Goal: Task Accomplishment & Management: Manage account settings

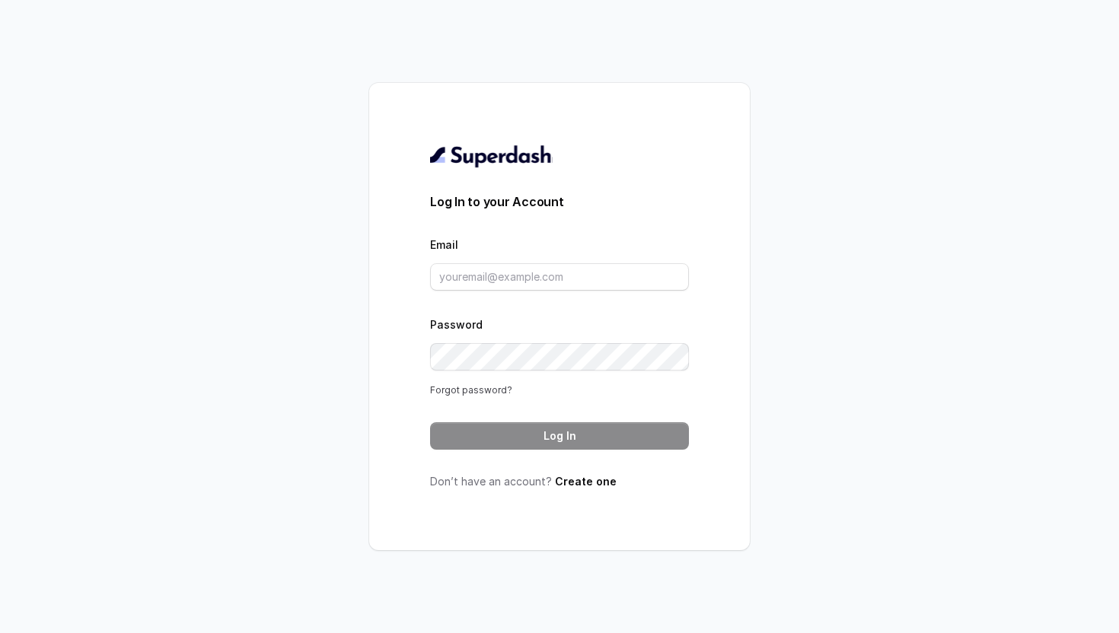
click at [482, 392] on link "Forgot password?" at bounding box center [471, 389] width 82 height 11
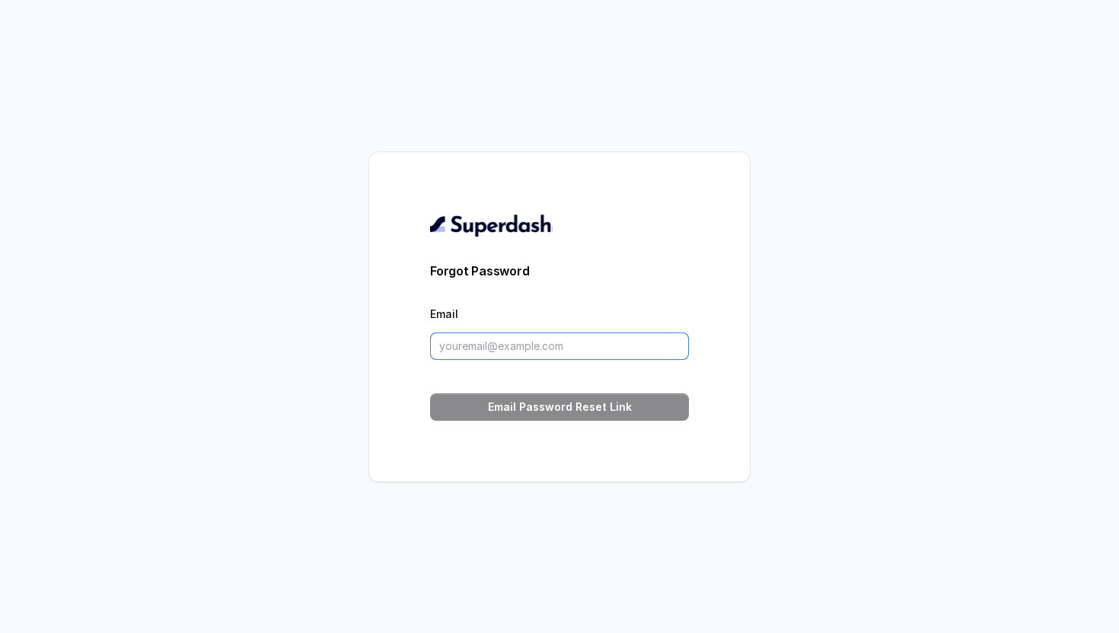
click at [495, 350] on input "Email" at bounding box center [559, 346] width 259 height 27
type input "[EMAIL_ADDRESS][DOMAIN_NAME]"
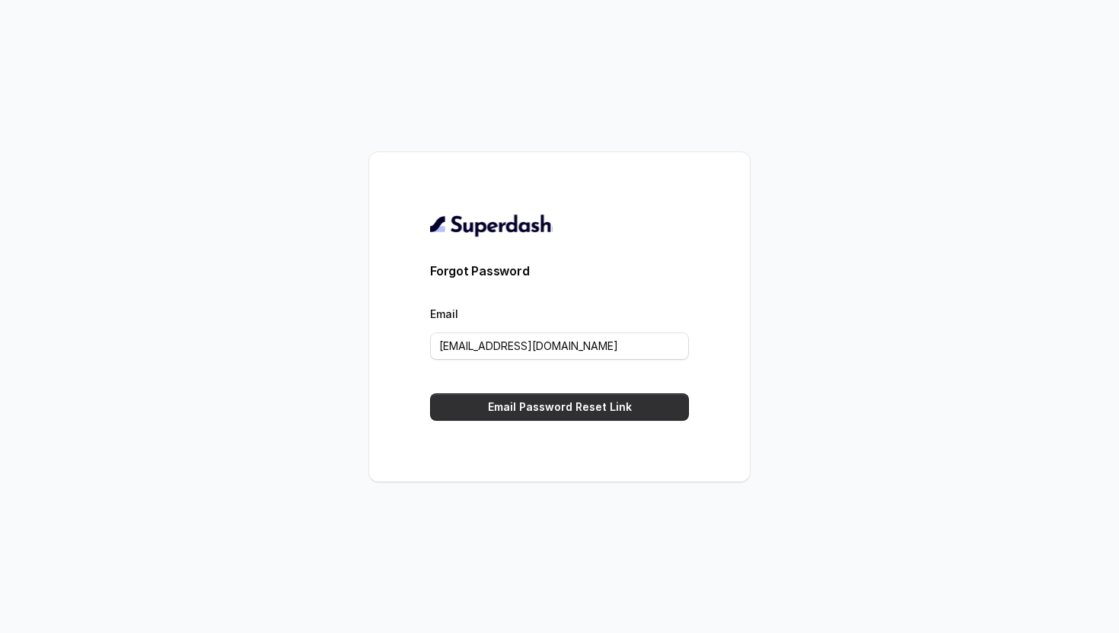
click at [543, 407] on button "Email Password Reset Link" at bounding box center [559, 406] width 259 height 27
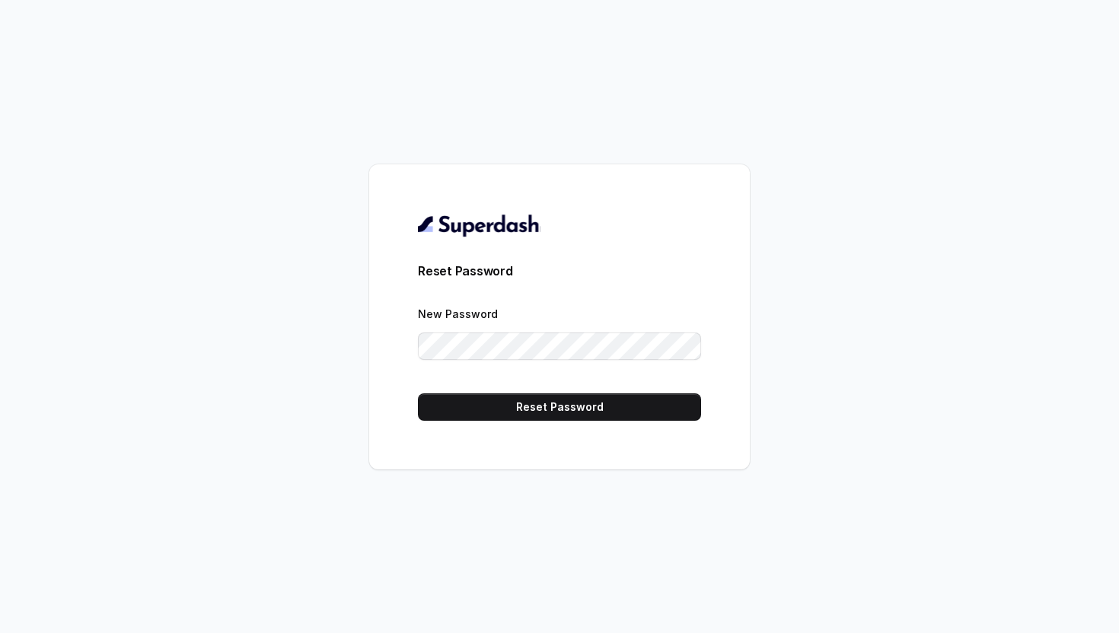
click at [415, 381] on div "Reset Password New Password Reset Password" at bounding box center [559, 316] width 380 height 305
click at [515, 403] on button "Reset Password" at bounding box center [559, 406] width 283 height 27
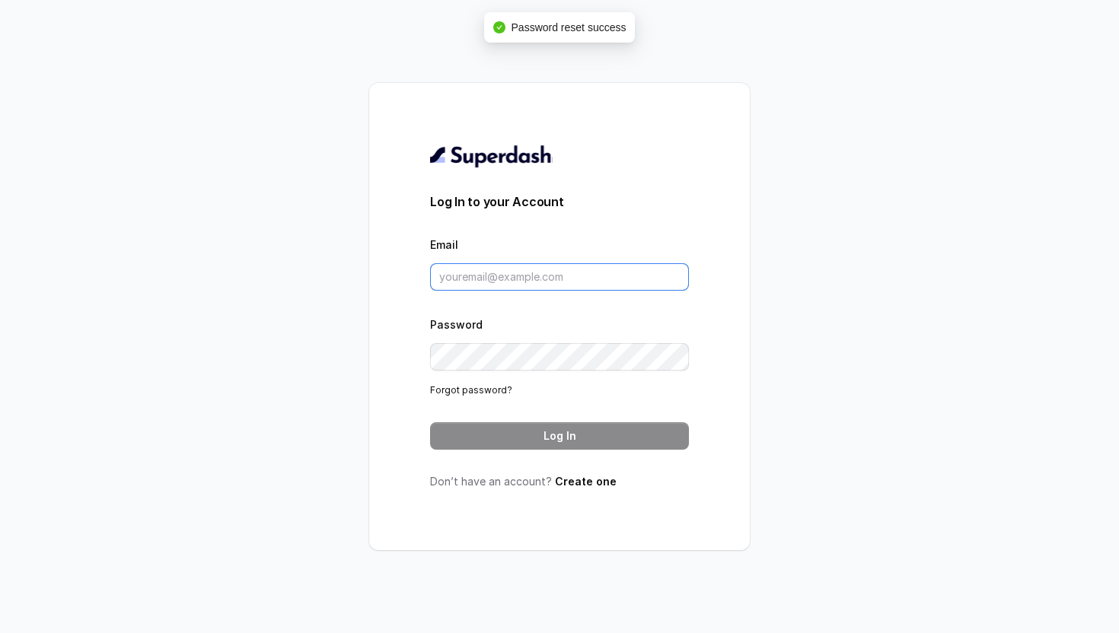
click at [544, 280] on input "Email" at bounding box center [559, 276] width 259 height 27
type input "[EMAIL_ADDRESS][DOMAIN_NAME]"
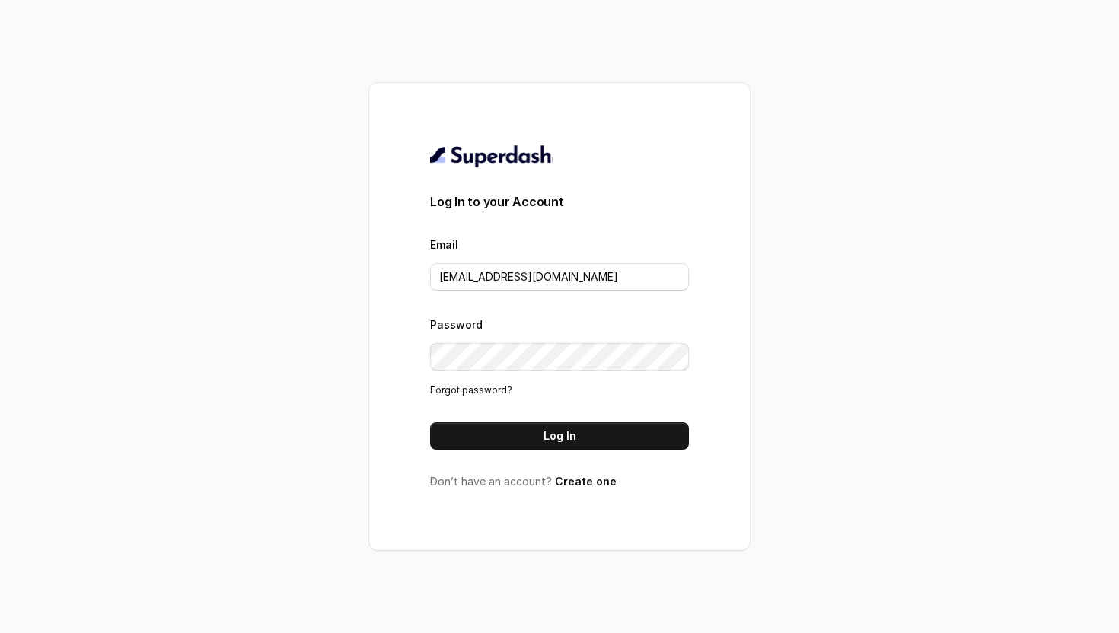
click at [385, 375] on div "Log In to your Account Email raghavgagrani@virohan.org Password Forgot password…" at bounding box center [559, 316] width 380 height 467
click at [497, 434] on button "Log In" at bounding box center [559, 435] width 259 height 27
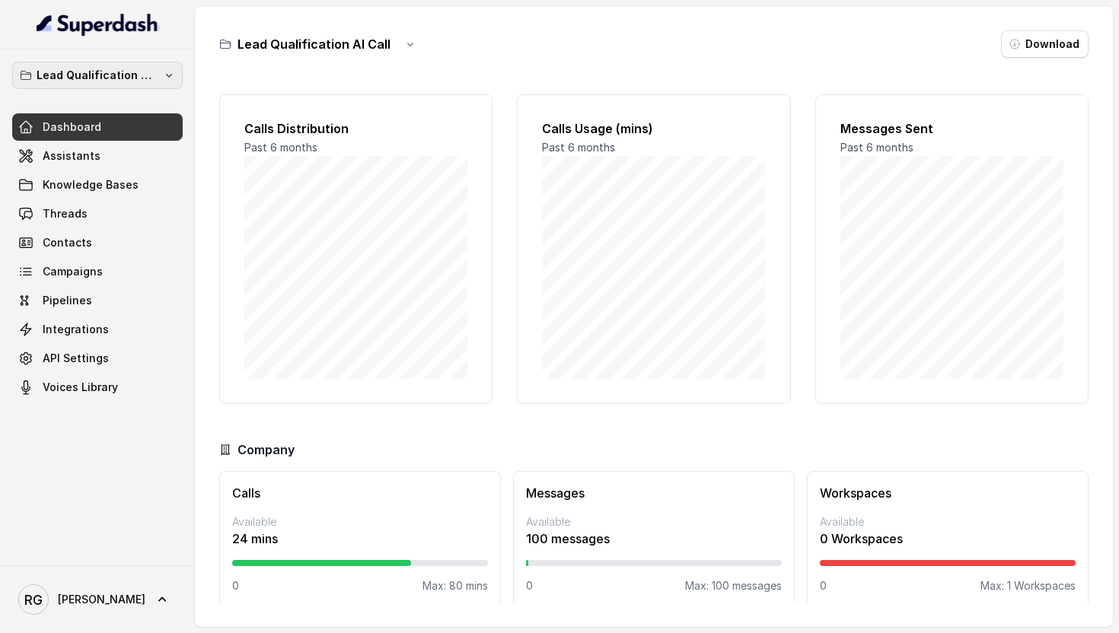
click at [128, 81] on p "Lead Qualification AI Call" at bounding box center [98, 75] width 122 height 18
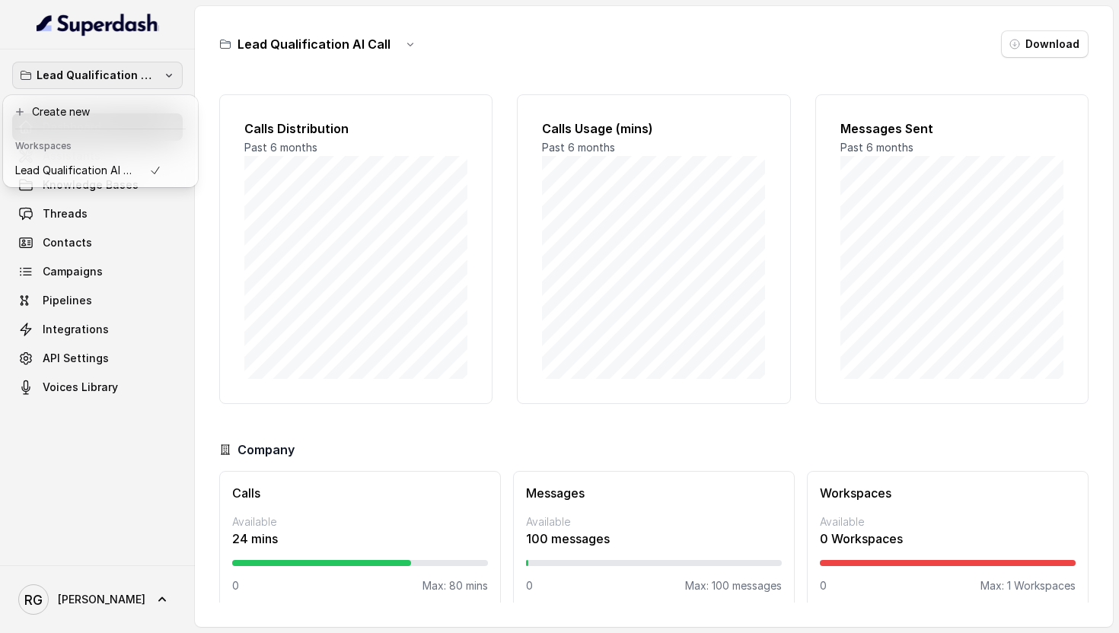
click at [128, 81] on p "Lead Qualification AI Call" at bounding box center [98, 75] width 122 height 18
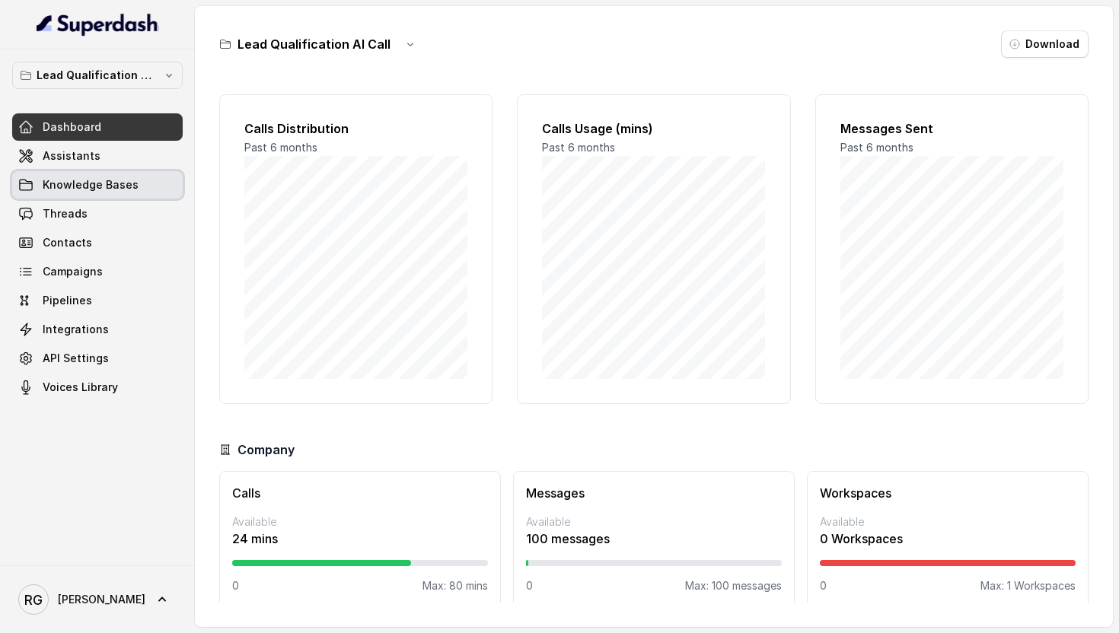
click at [98, 193] on link "Knowledge Bases" at bounding box center [97, 184] width 170 height 27
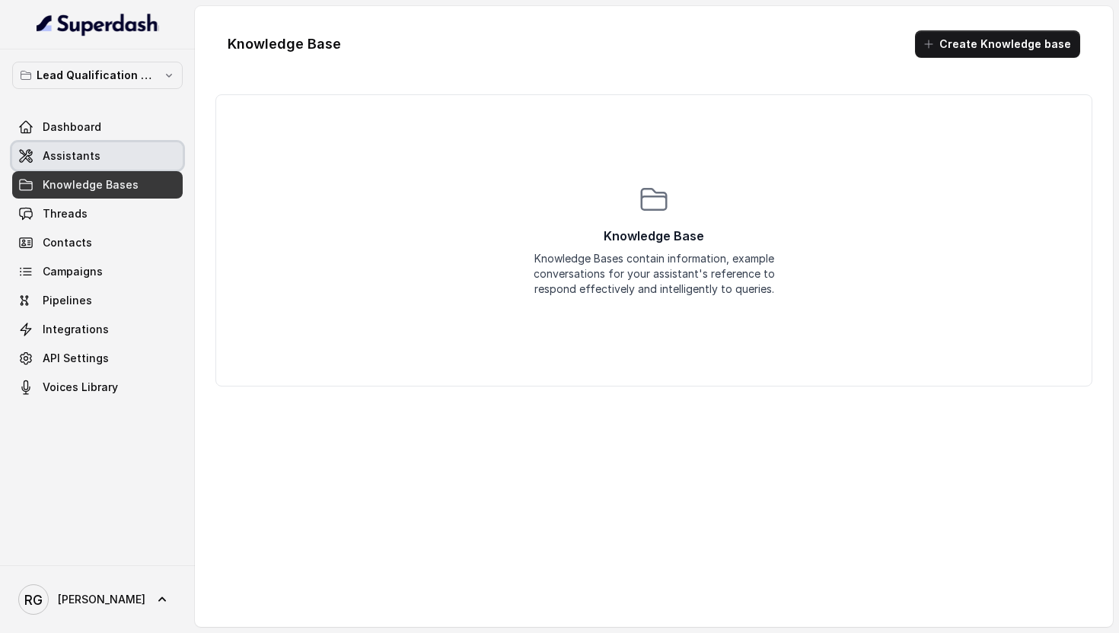
click at [103, 158] on link "Assistants" at bounding box center [97, 155] width 170 height 27
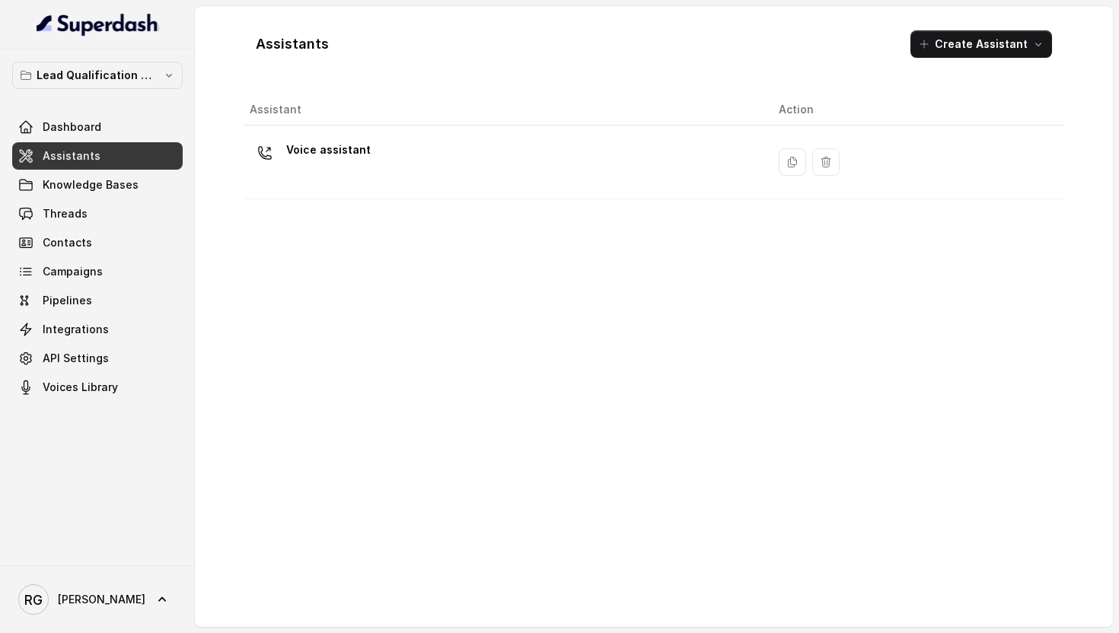
click at [97, 228] on div "Dashboard Assistants Knowledge Bases Threads Contacts Campaigns Pipelines Integ…" at bounding box center [97, 257] width 170 height 288
click at [99, 225] on link "Threads" at bounding box center [97, 213] width 170 height 27
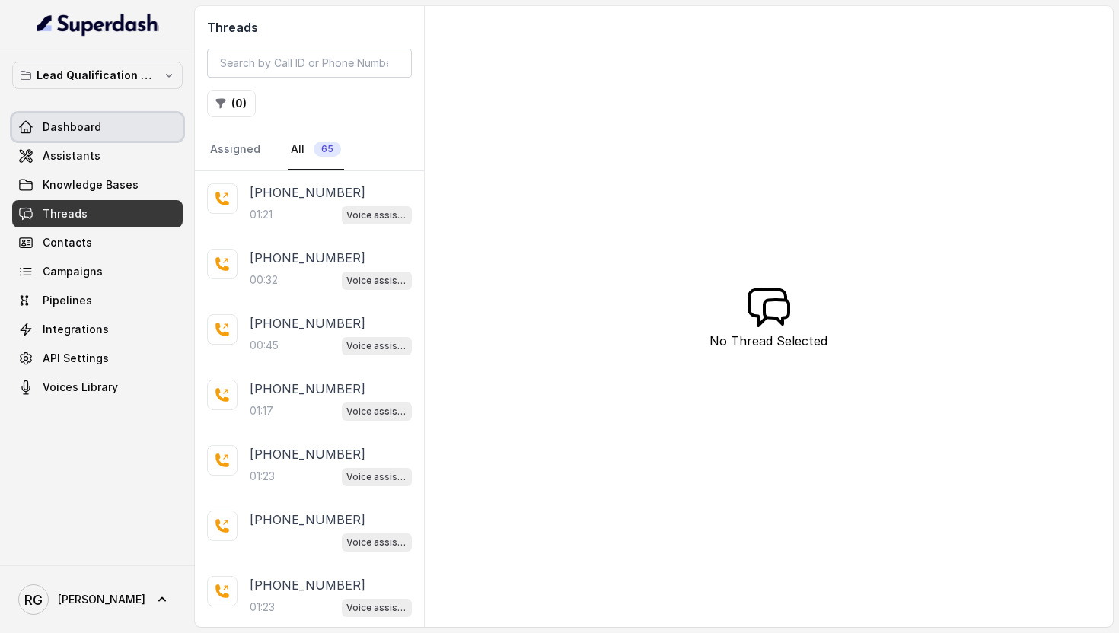
click at [92, 137] on link "Dashboard" at bounding box center [97, 126] width 170 height 27
